Goal: Transaction & Acquisition: Subscribe to service/newsletter

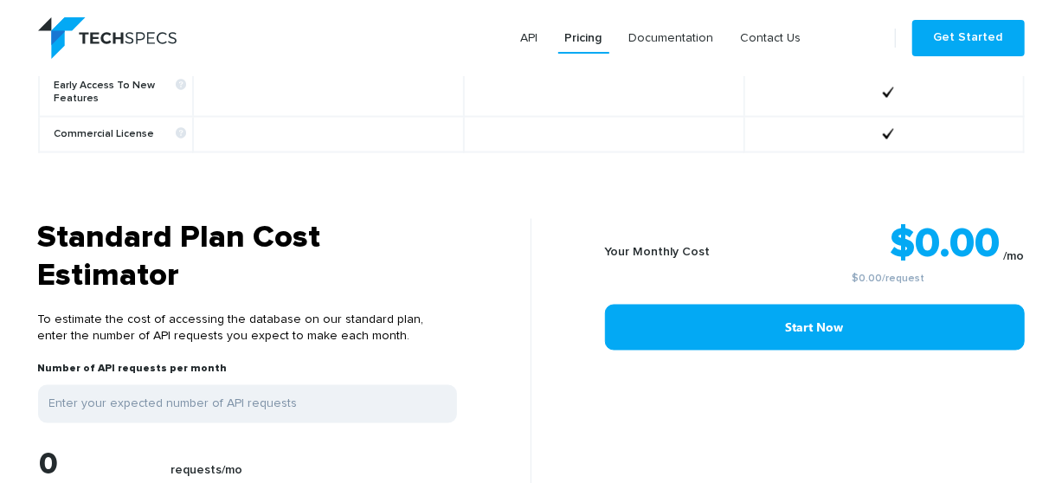
scroll to position [1298, 0]
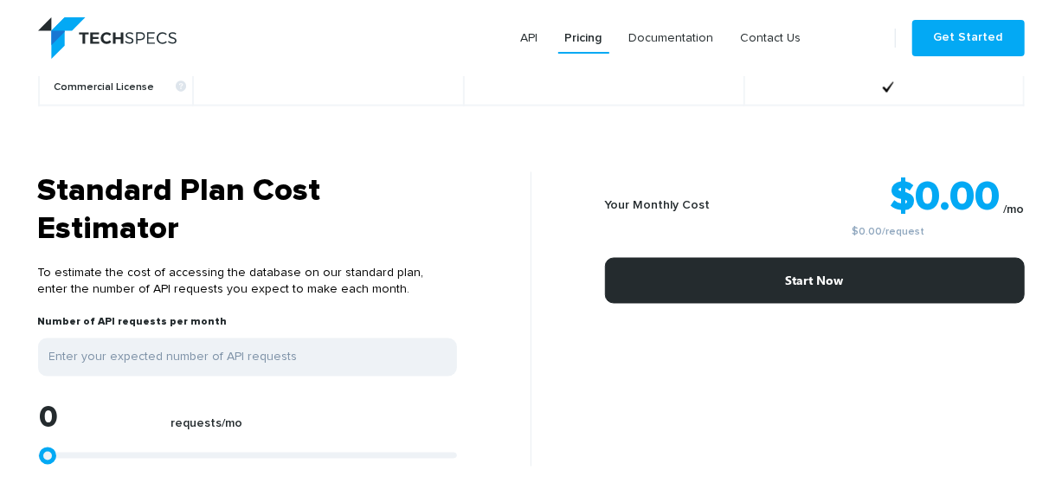
click at [696, 283] on link "Start Now" at bounding box center [815, 281] width 420 height 46
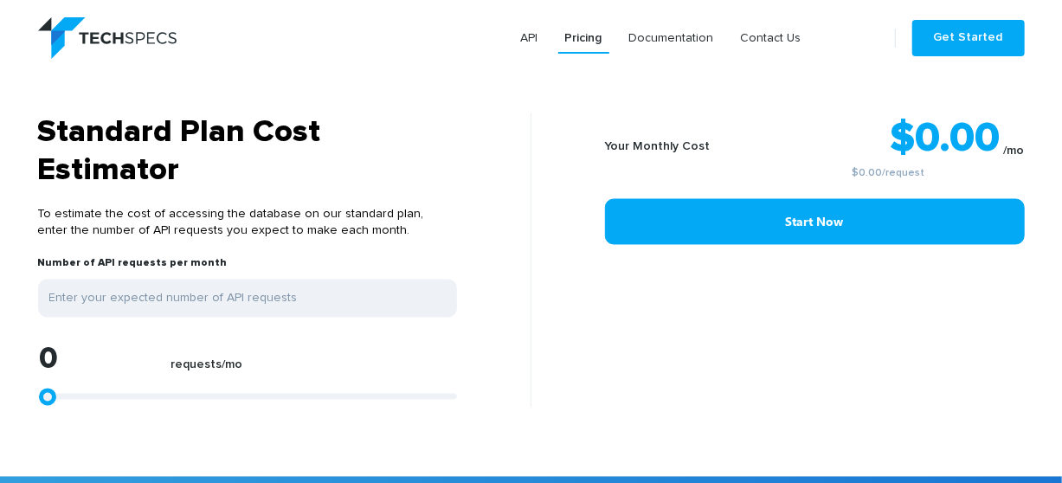
scroll to position [1385, 0]
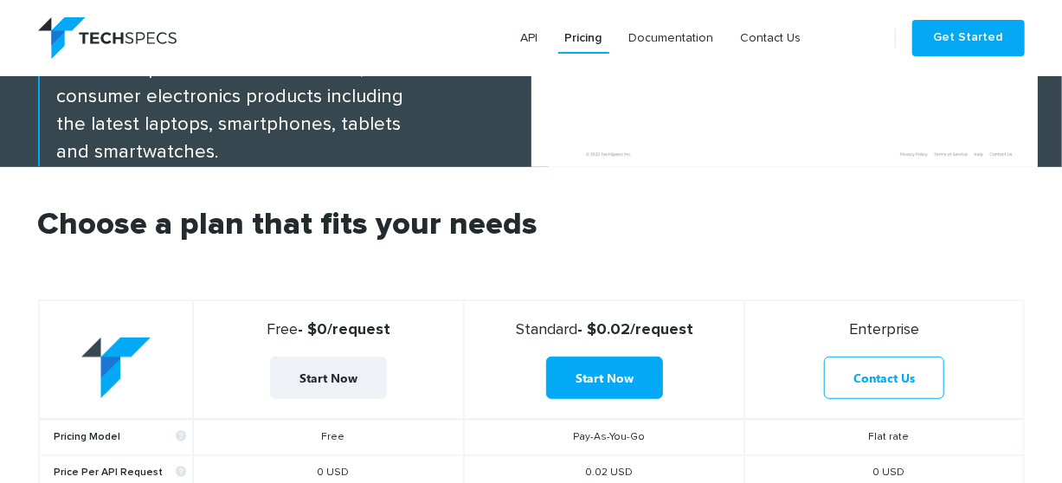
scroll to position [346, 0]
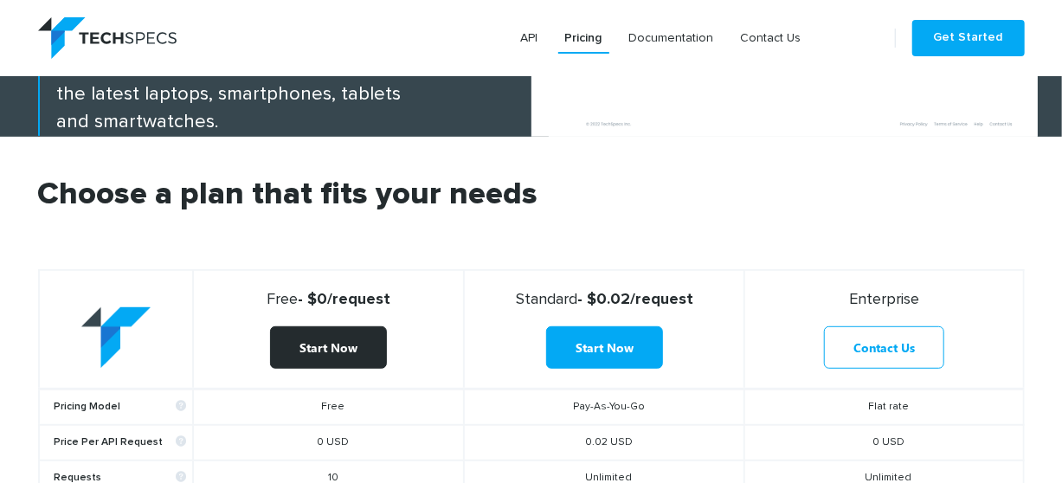
click at [331, 353] on link "Start Now" at bounding box center [328, 347] width 117 height 42
